Goal: Obtain resource: Download file/media

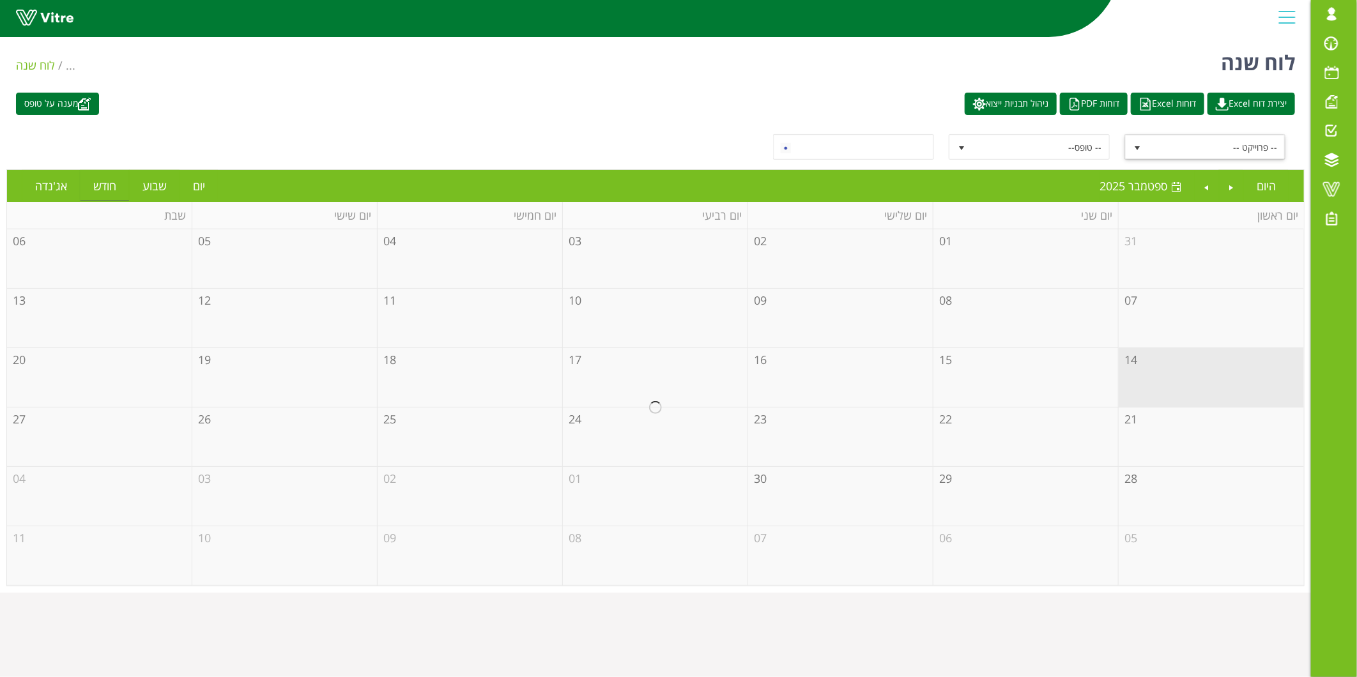
click at [1155, 149] on span "-- פרוייקט --" at bounding box center [1216, 146] width 137 height 23
click at [1152, 146] on span "איסוף משלוחים" at bounding box center [1216, 146] width 137 height 23
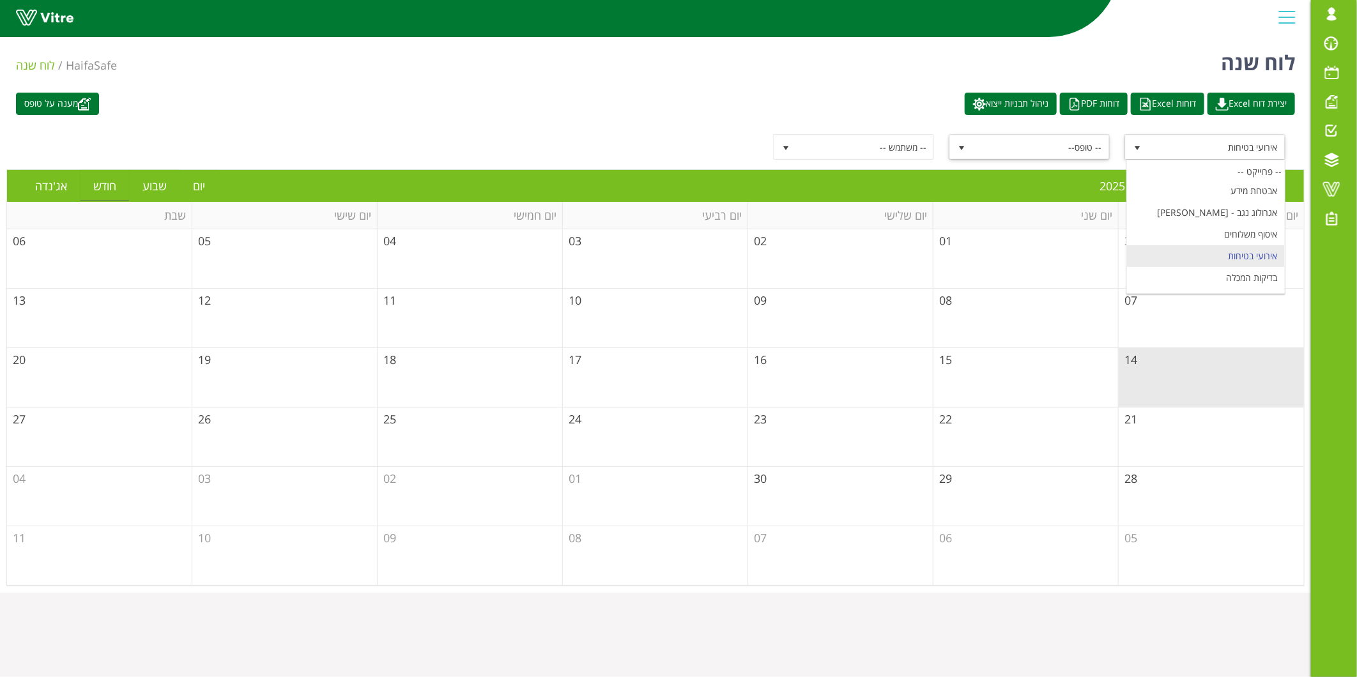
click at [1059, 145] on span "-- טופס--" at bounding box center [1040, 146] width 137 height 23
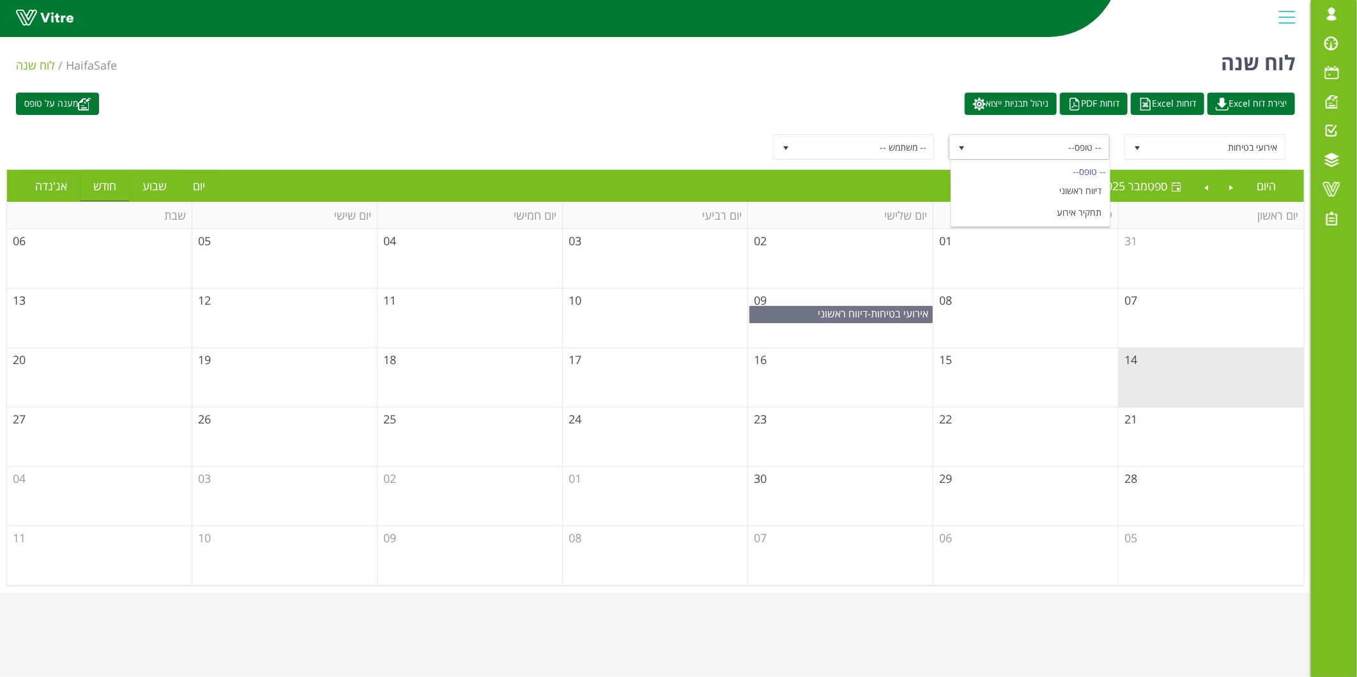
click at [1059, 145] on span "-- טופס--" at bounding box center [1040, 146] width 137 height 23
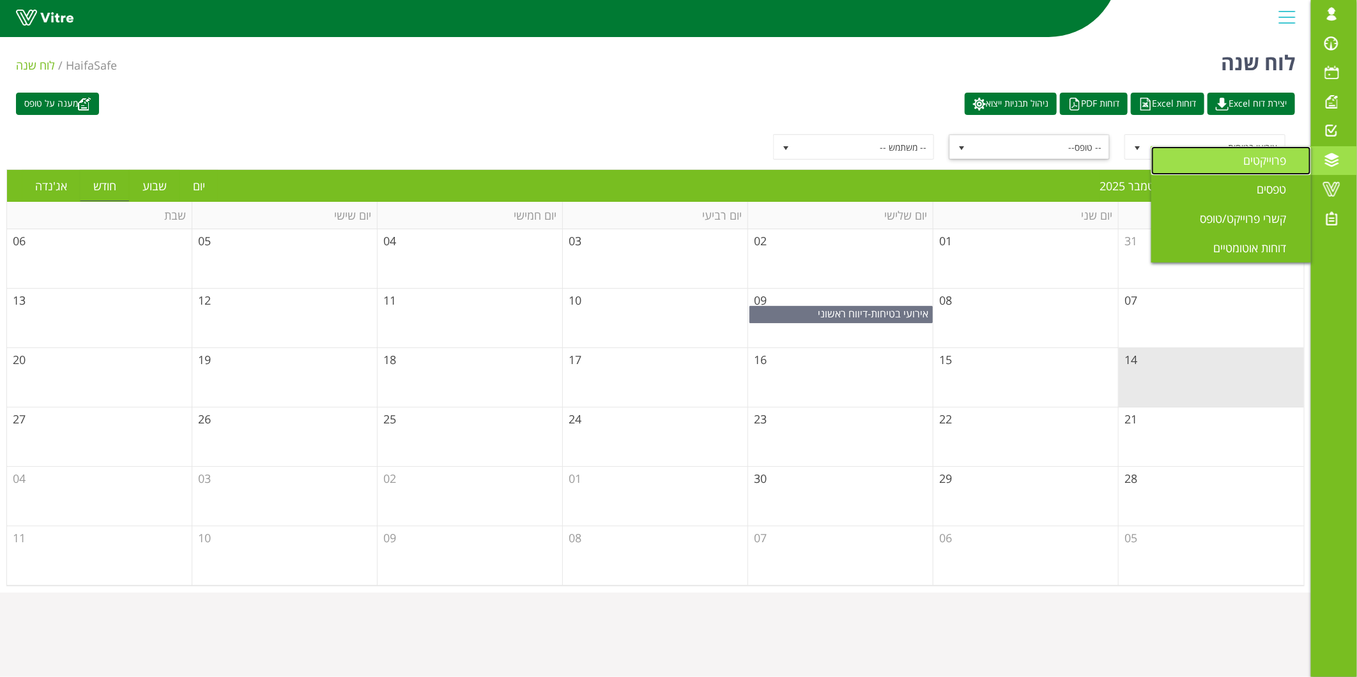
click at [1255, 167] on span "פרוייקטים" at bounding box center [1272, 160] width 58 height 15
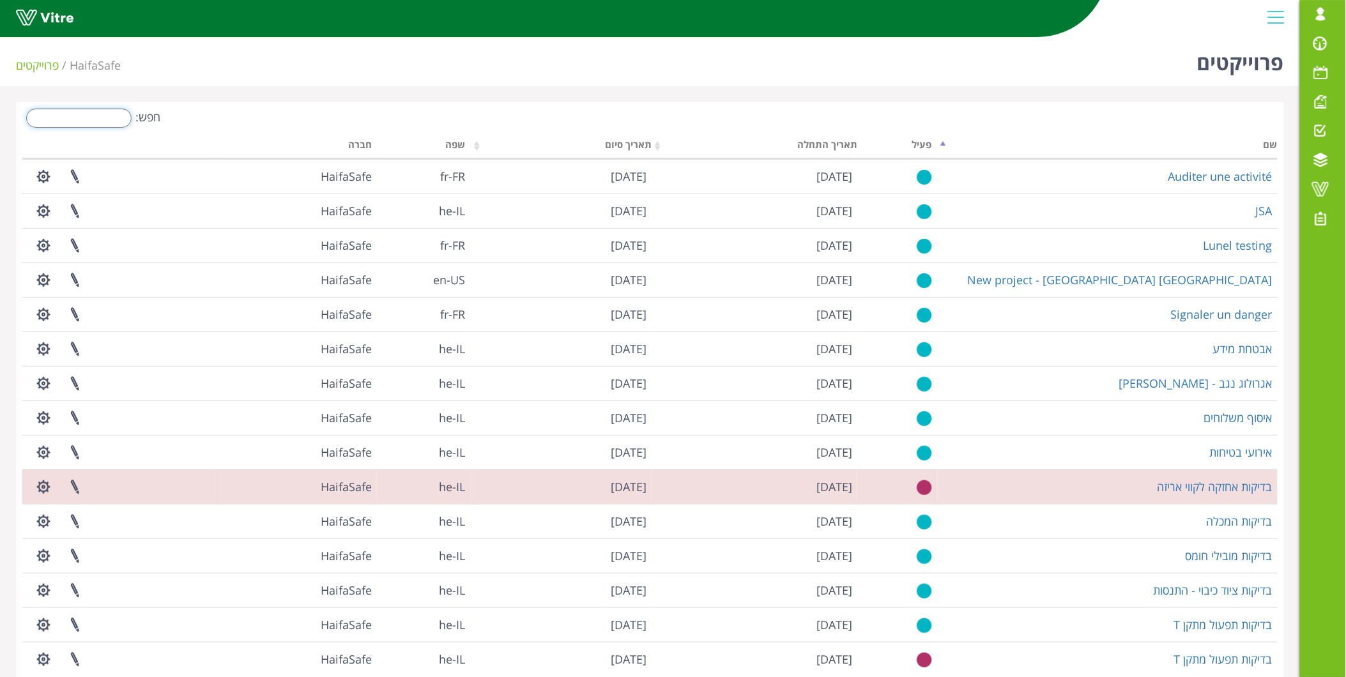
click at [109, 123] on input "חפש:" at bounding box center [78, 118] width 105 height 19
click at [109, 123] on input "ט" at bounding box center [78, 118] width 105 height 19
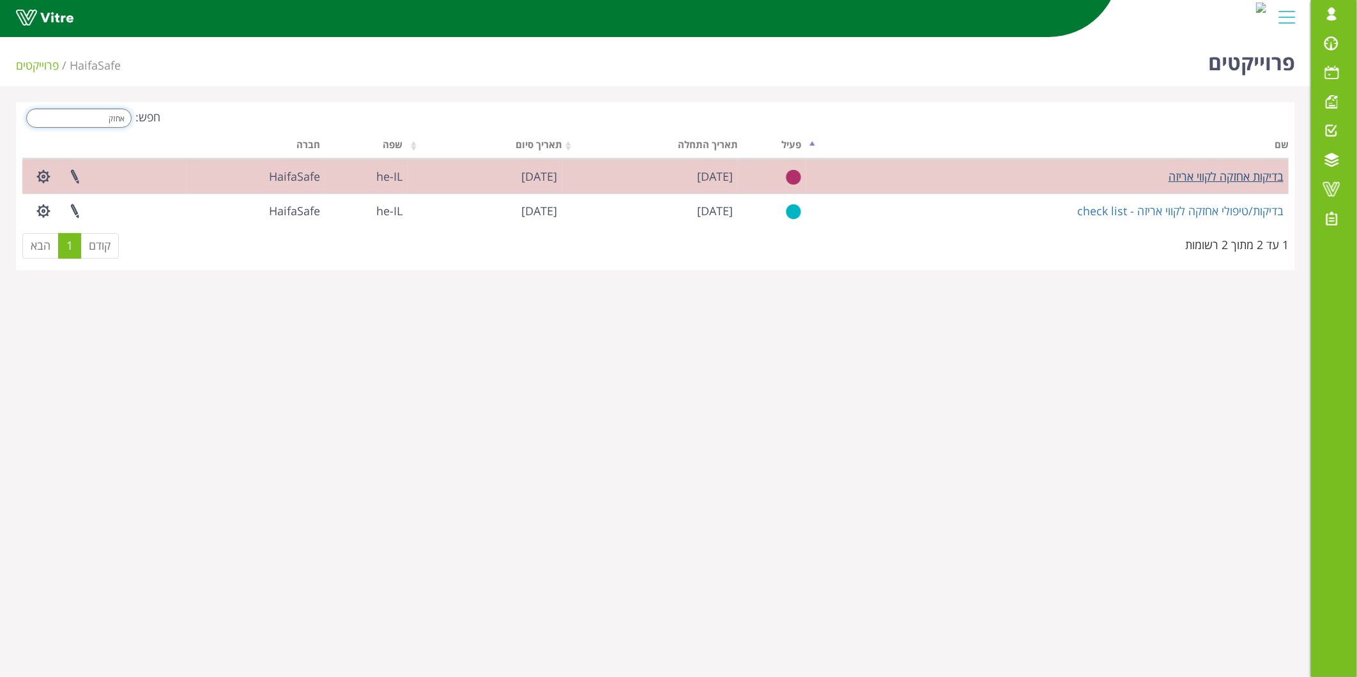
type input "אחזק"
click at [1238, 173] on link "בדיקות אחזקה לקווי אריזה" at bounding box center [1226, 176] width 115 height 15
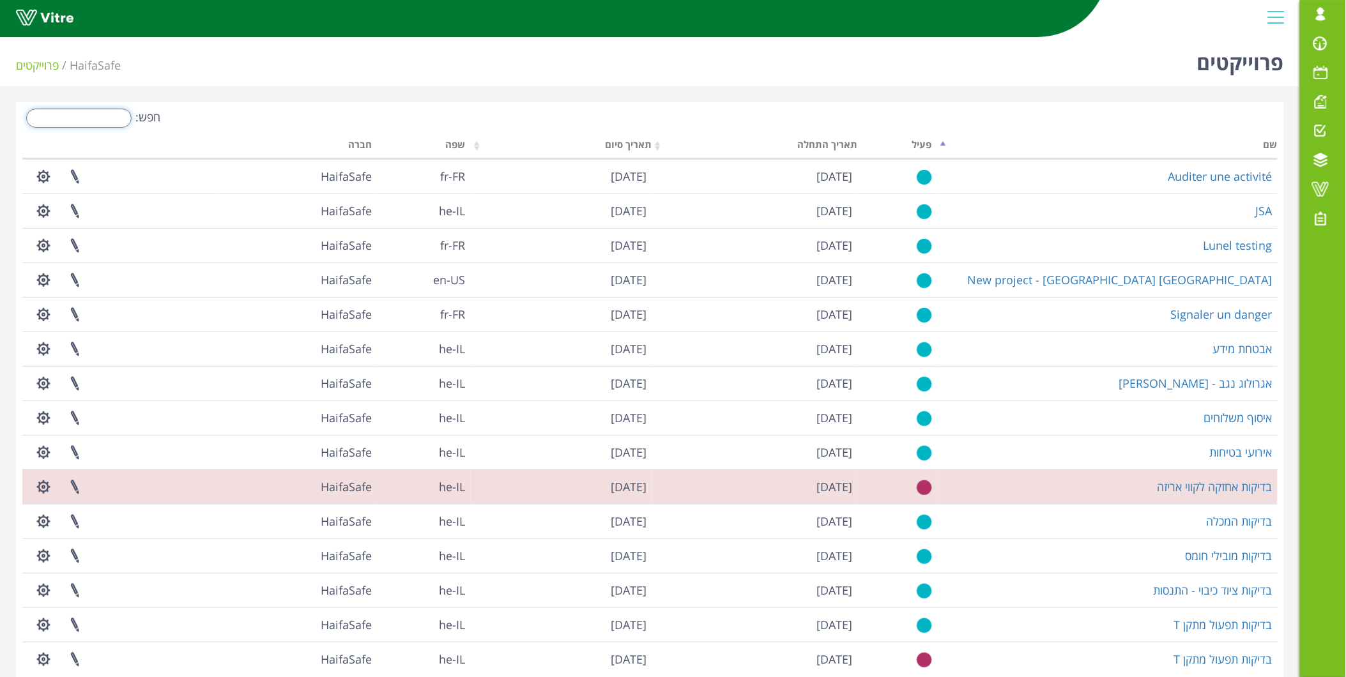
click at [73, 113] on input "חפש:" at bounding box center [78, 118] width 105 height 19
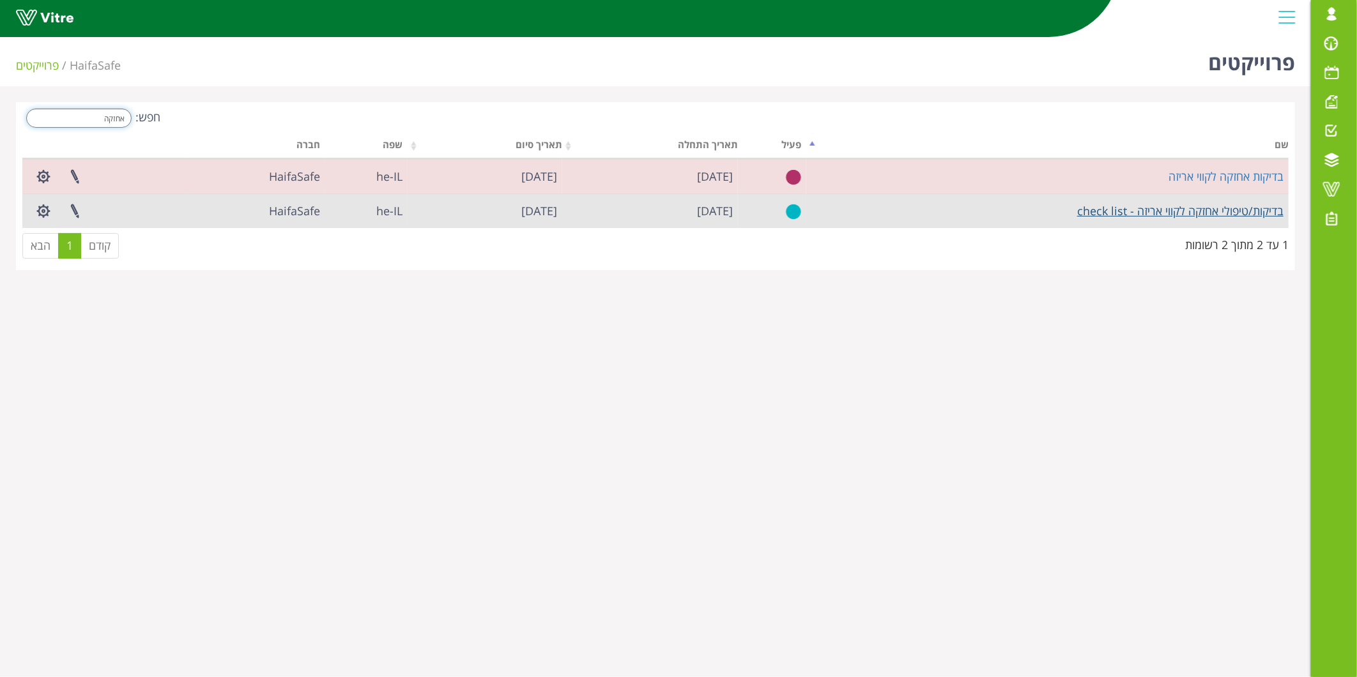
type input "אחזקה"
click at [1208, 214] on link "בדיקות/טיפולי אחזקה לקווי אריזה - check list" at bounding box center [1180, 210] width 206 height 15
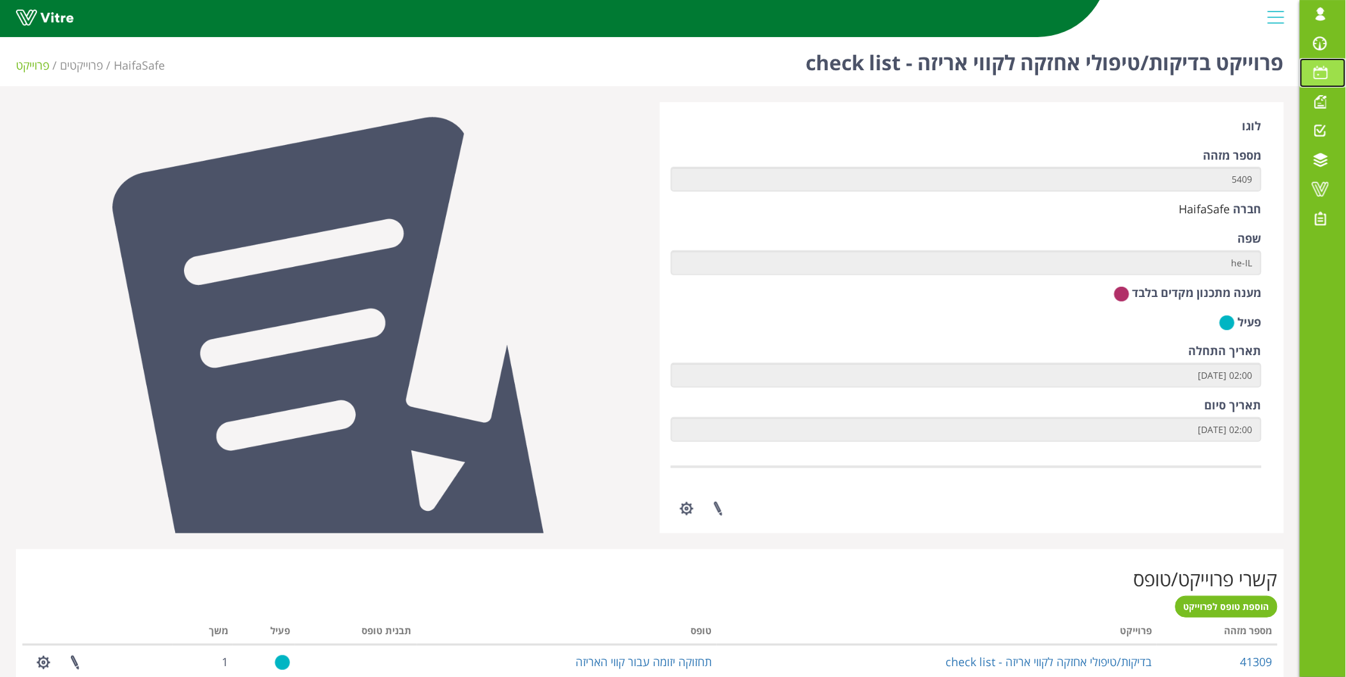
click at [1327, 79] on span at bounding box center [1321, 72] width 32 height 15
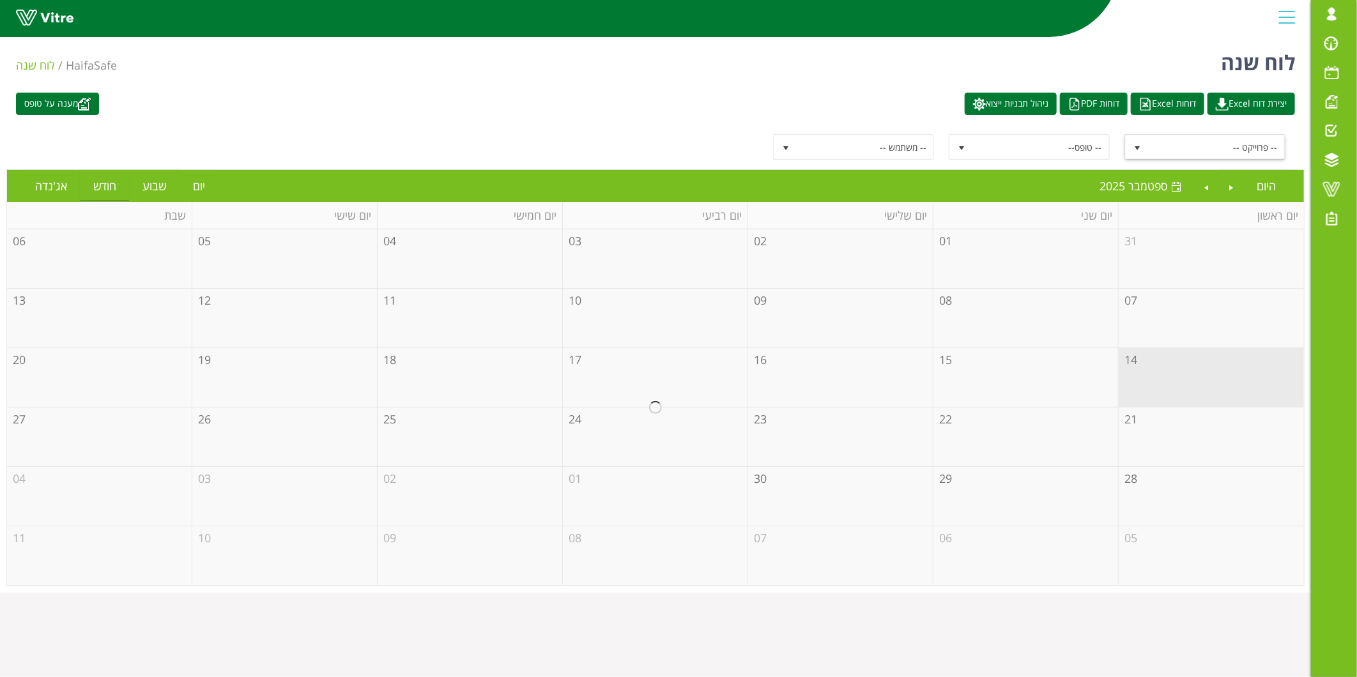
click at [1176, 144] on span "-- פרוייקט --" at bounding box center [1216, 146] width 137 height 23
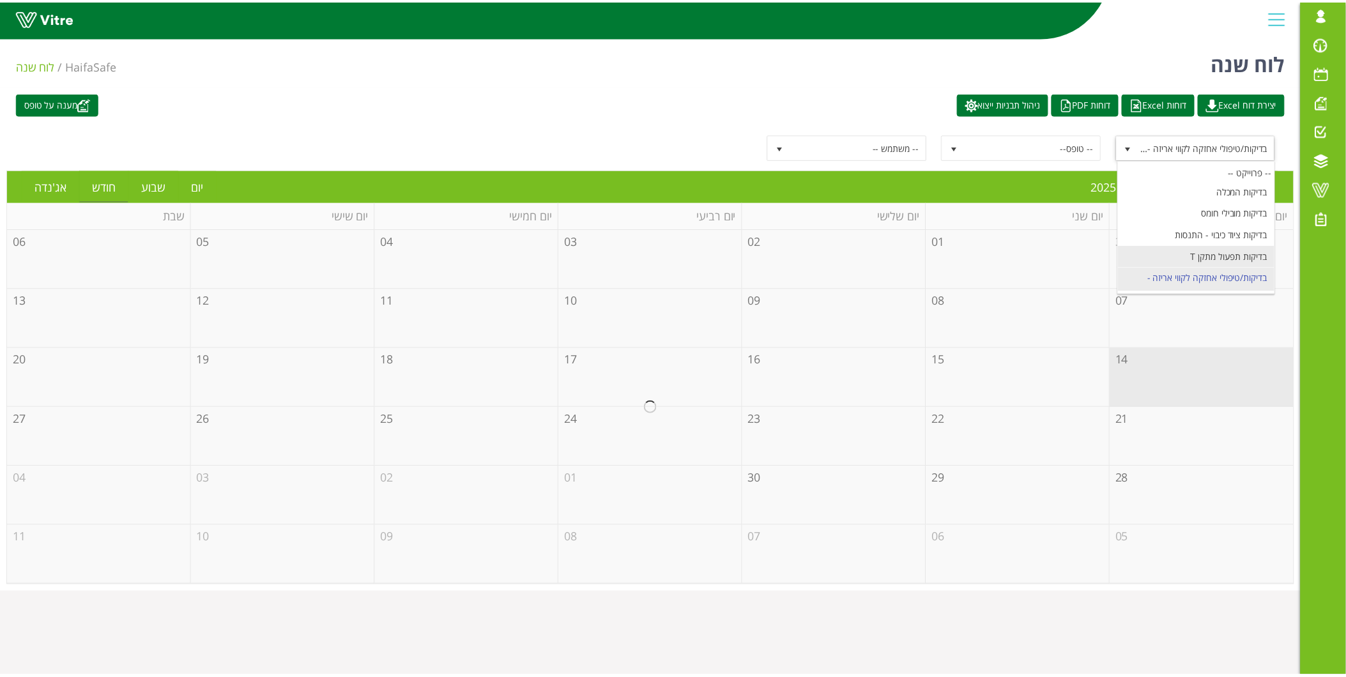
scroll to position [105, 0]
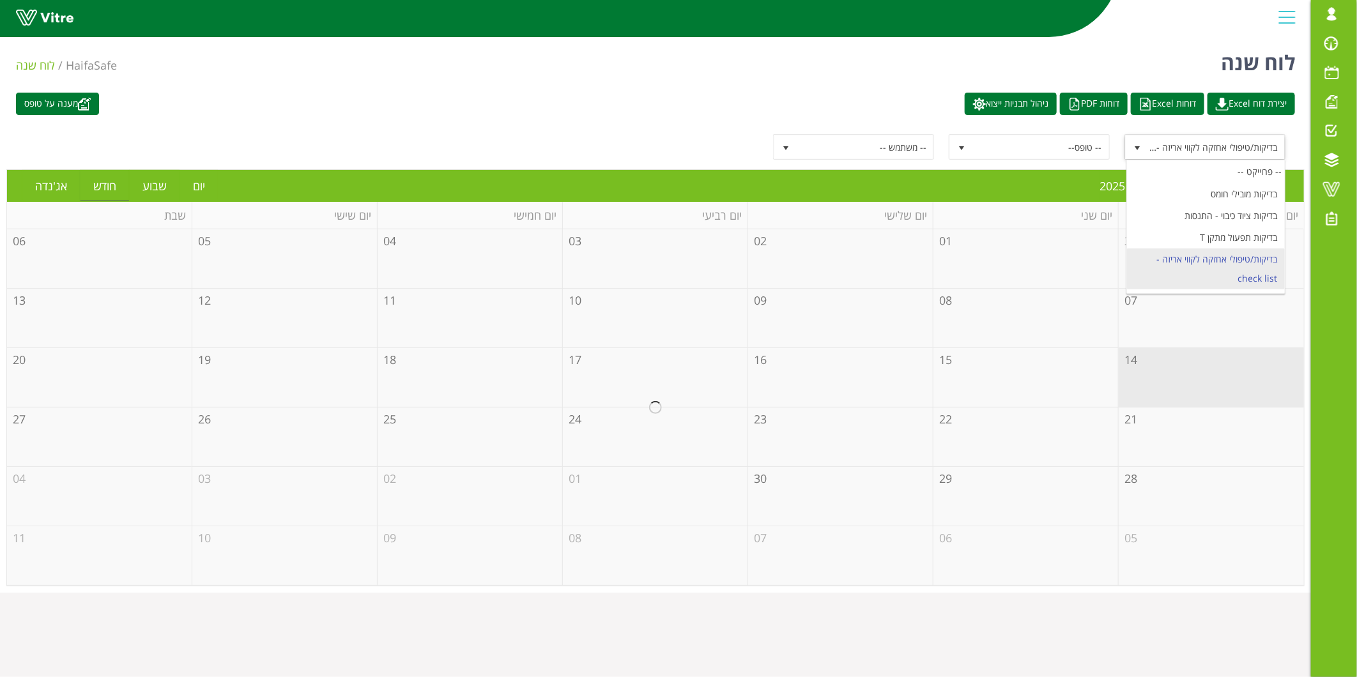
click at [1202, 265] on li "בדיקות/טיפולי אחזקה לקווי אריזה - check list" at bounding box center [1206, 269] width 158 height 41
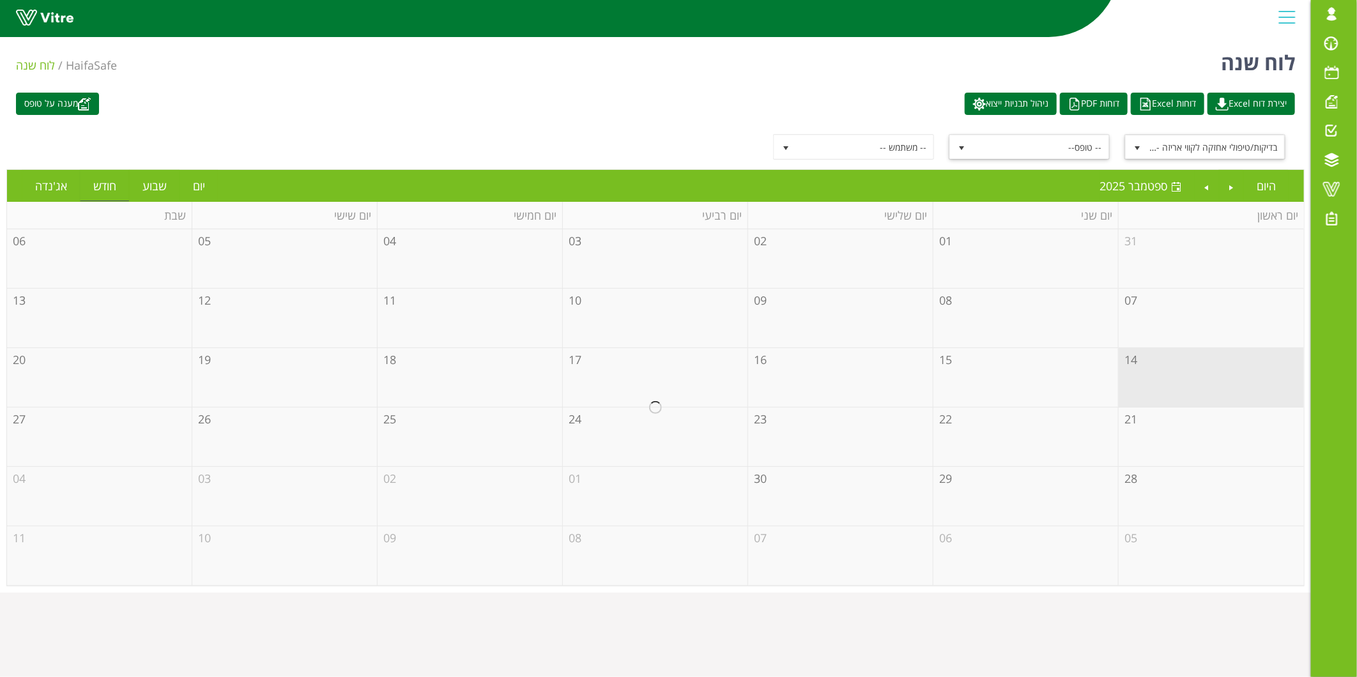
click at [1087, 150] on span "-- טופס--" at bounding box center [1040, 146] width 137 height 23
click at [767, 112] on div "מענה על טופס יצירת דוח Excel דוחות Excel דוחות PDF ניהול תבניות ייצוא" at bounding box center [655, 104] width 1298 height 22
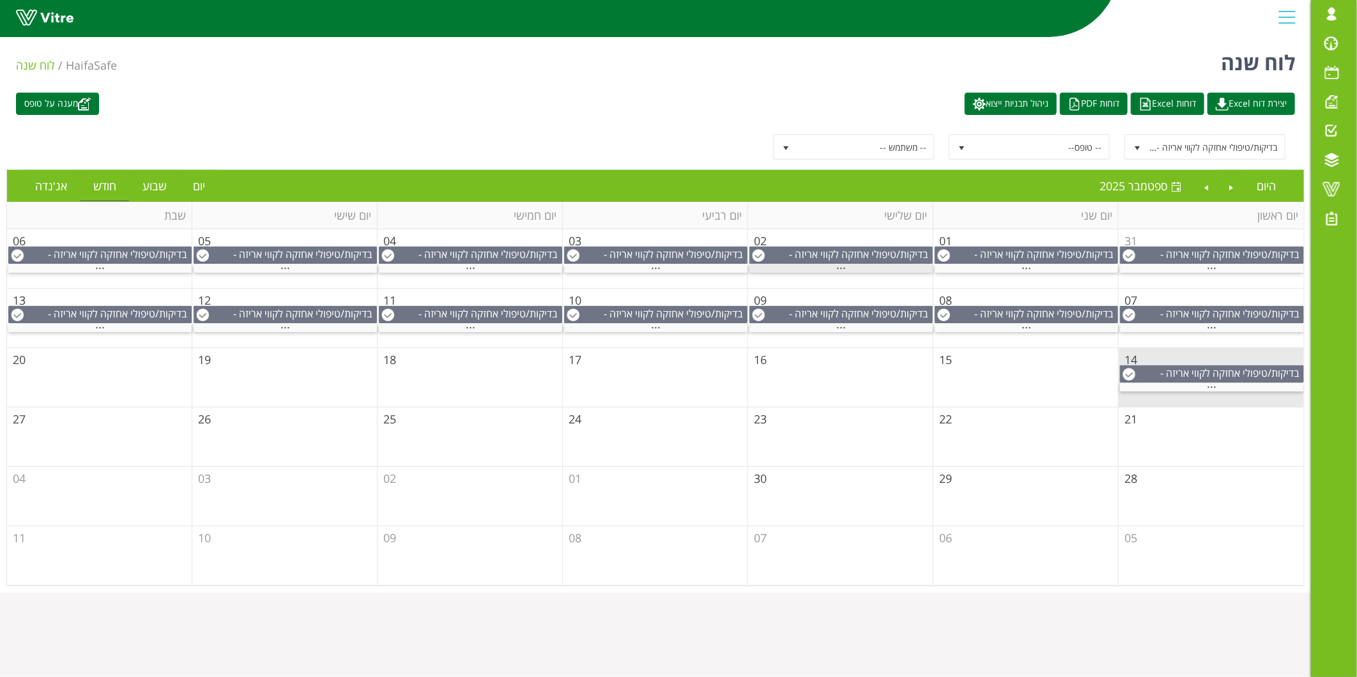
click at [836, 271] on span "..." at bounding box center [841, 265] width 10 height 14
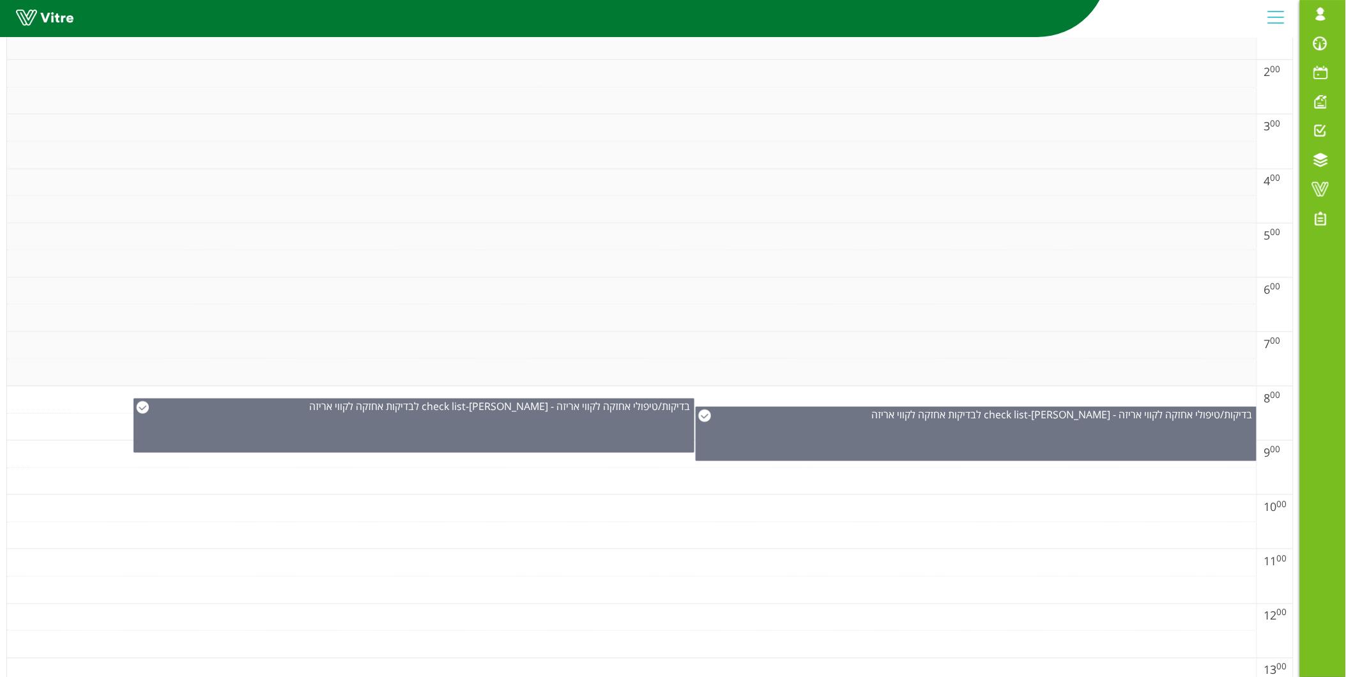
scroll to position [355, 0]
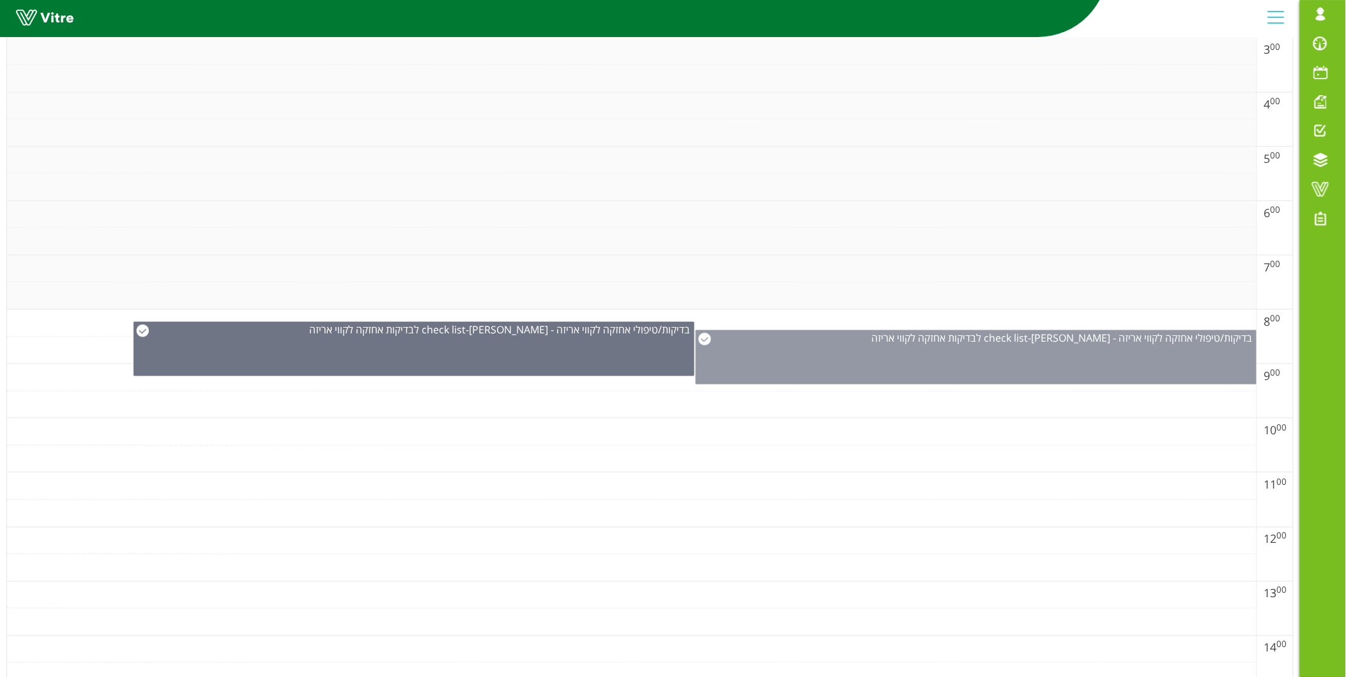
click at [1013, 342] on span "צ'ק ליסט לבדיקות אחזקה לקווי אריזה" at bounding box center [991, 338] width 239 height 14
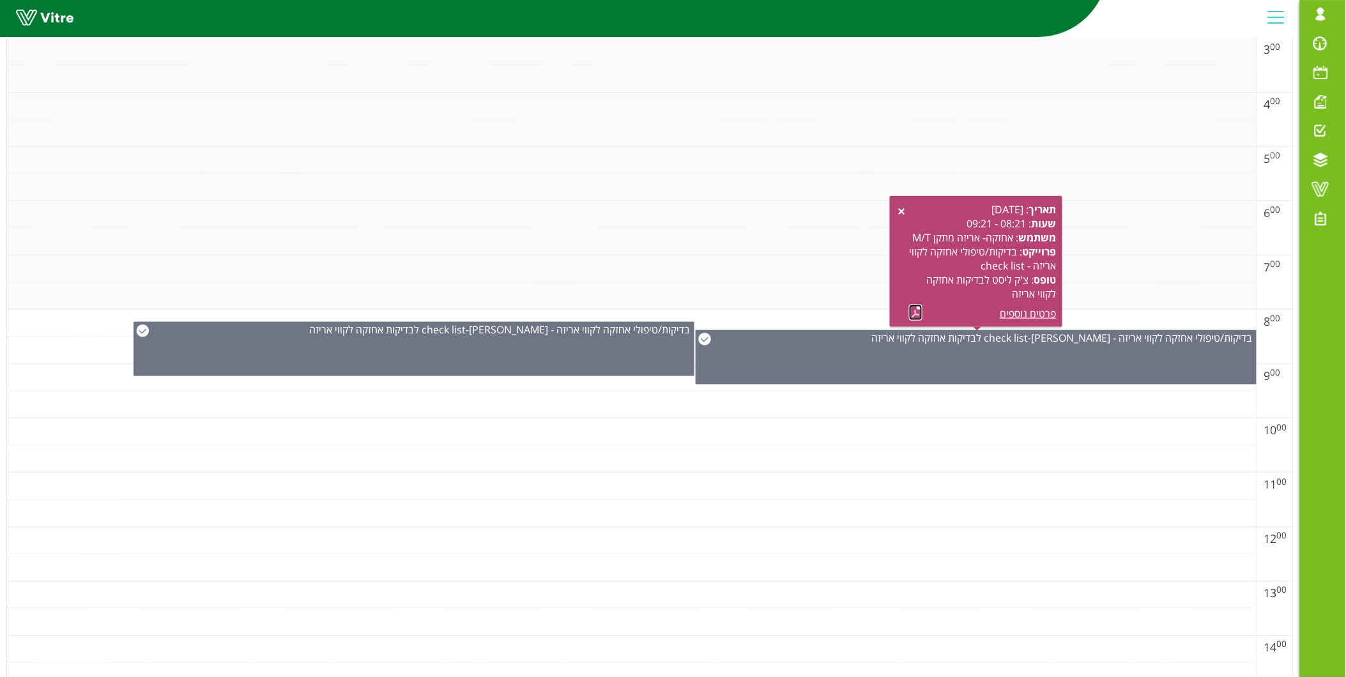
click at [914, 305] on link at bounding box center [915, 313] width 13 height 16
click at [915, 315] on link at bounding box center [915, 313] width 13 height 16
